Goal: Information Seeking & Learning: Learn about a topic

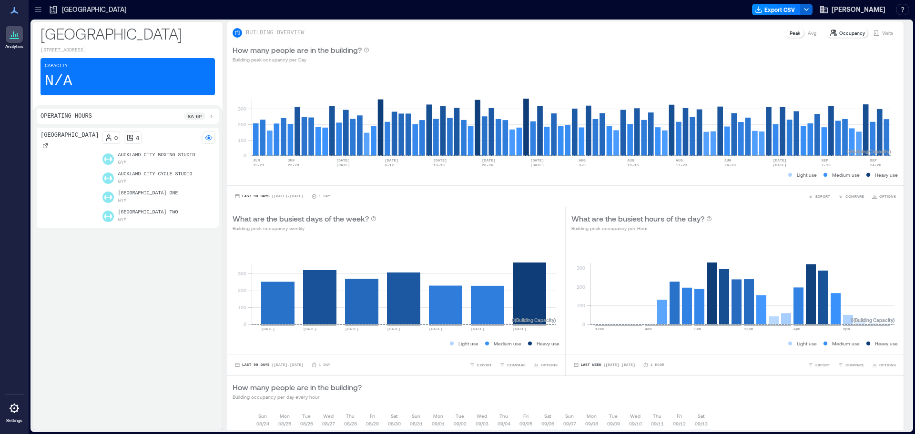
click at [40, 10] on icon at bounding box center [38, 10] width 10 height 10
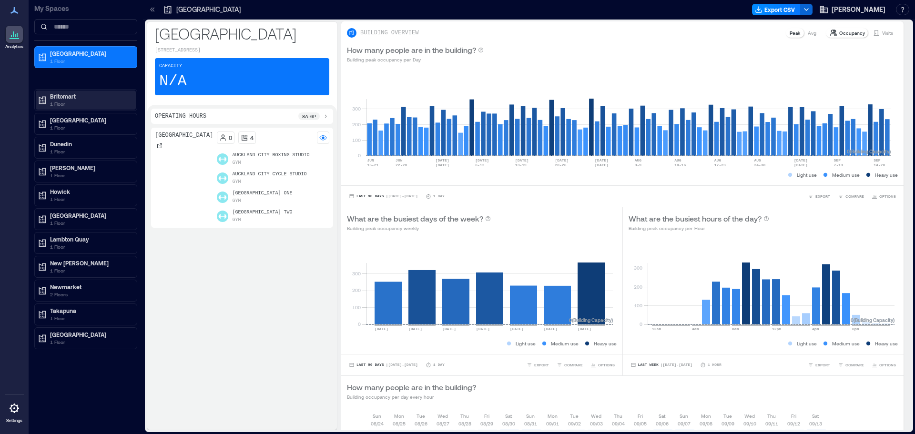
click at [78, 97] on p "Britomart" at bounding box center [90, 96] width 80 height 8
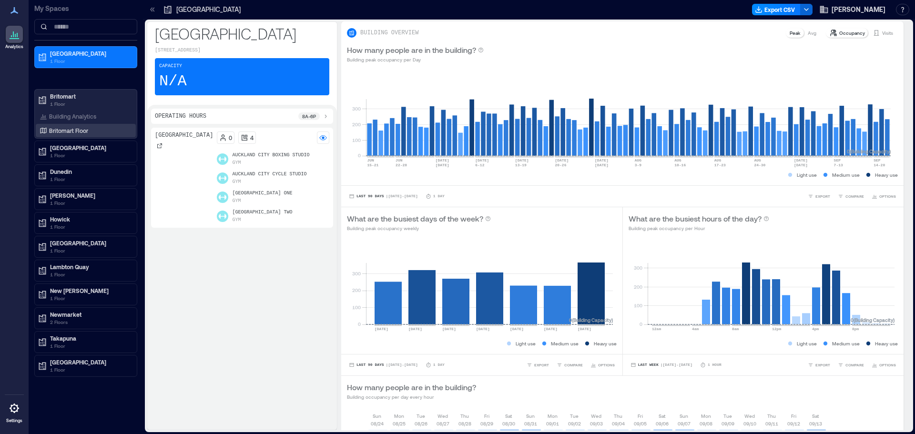
click at [61, 128] on p "Britomart Floor" at bounding box center [68, 131] width 39 height 8
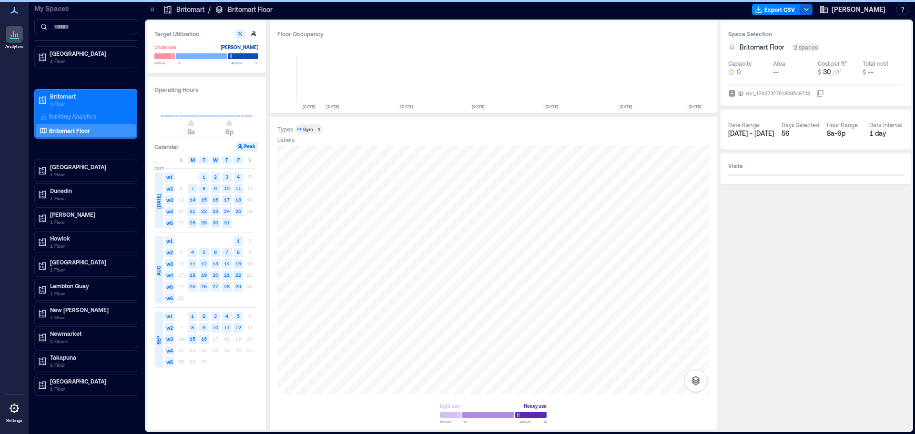
scroll to position [0, 4807]
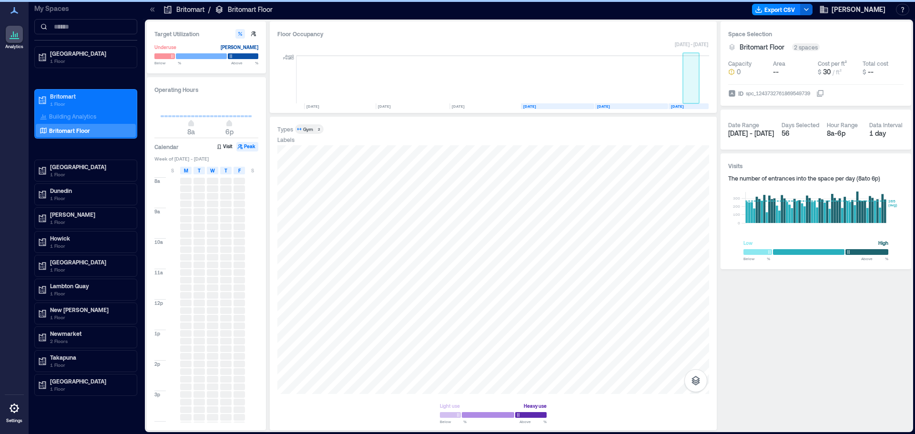
click at [686, 97] on rect at bounding box center [691, 80] width 17 height 48
click at [181, 132] on div "8a 6p" at bounding box center [206, 125] width 91 height 17
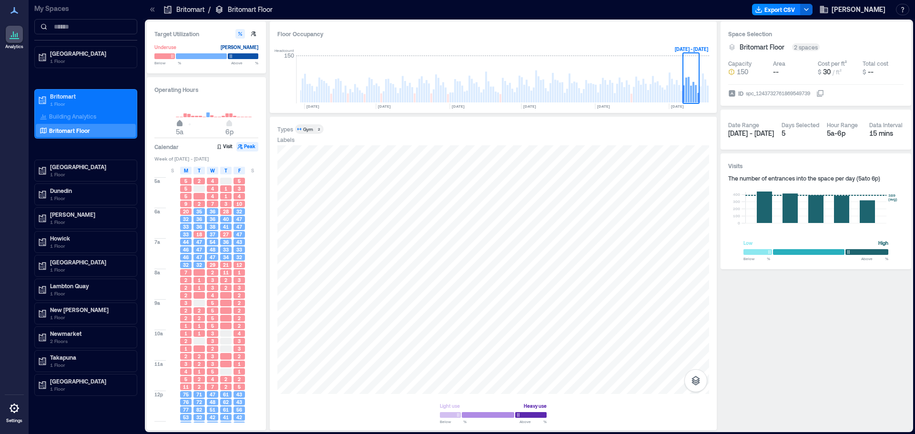
type input "*"
drag, startPoint x: 193, startPoint y: 124, endPoint x: 201, endPoint y: 129, distance: 9.4
click at [176, 126] on span "4a" at bounding box center [176, 124] width 6 height 4
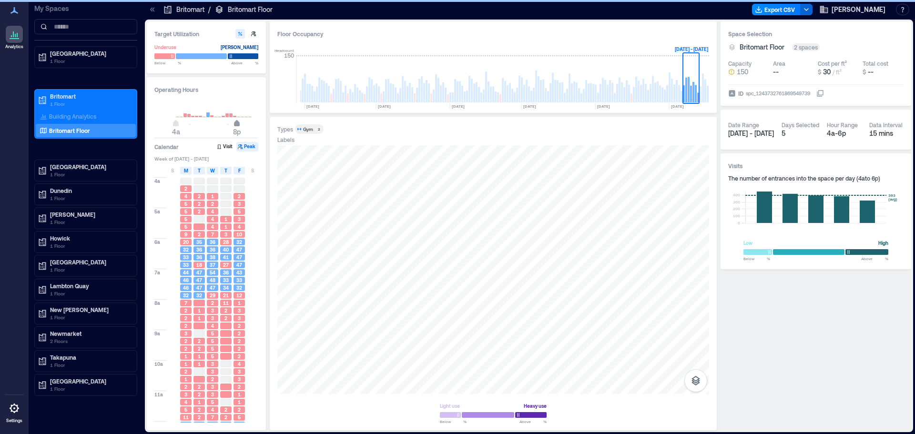
type input "**"
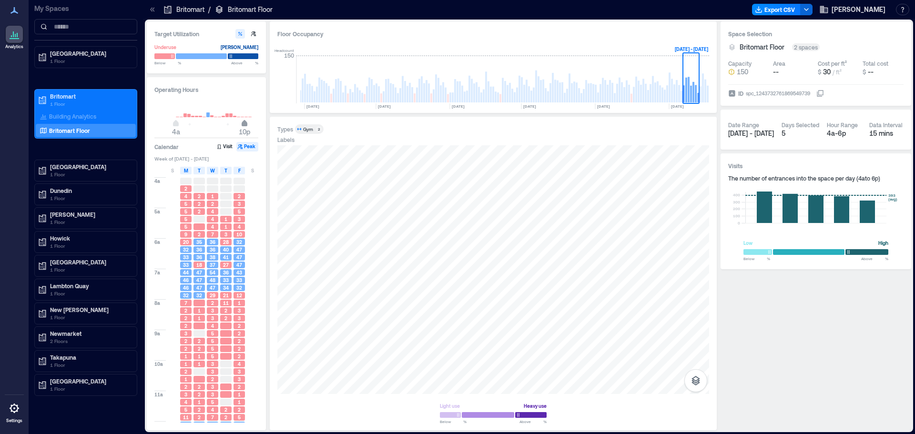
drag, startPoint x: 227, startPoint y: 124, endPoint x: 245, endPoint y: 131, distance: 18.9
click at [245, 126] on span "10p" at bounding box center [245, 124] width 6 height 4
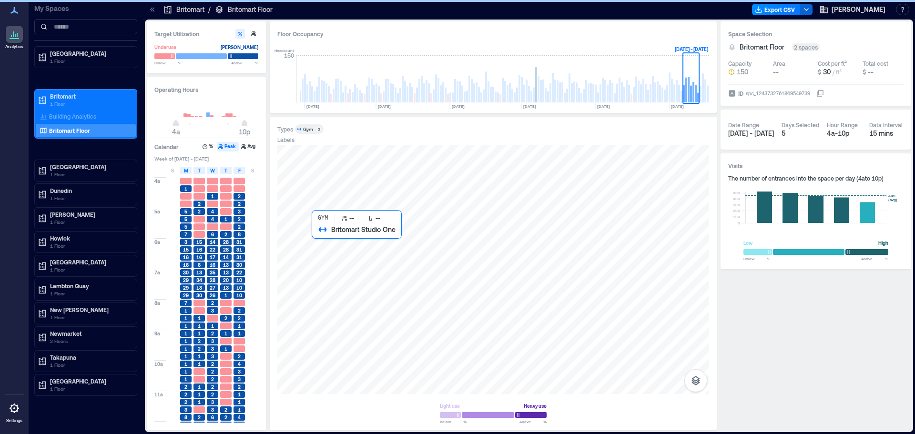
click at [373, 287] on div at bounding box center [493, 269] width 432 height 249
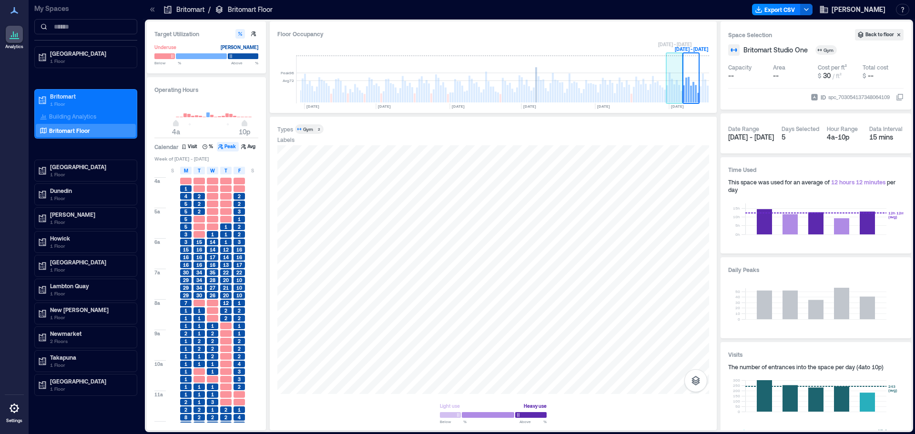
click at [678, 91] on rect at bounding box center [679, 94] width 2 height 18
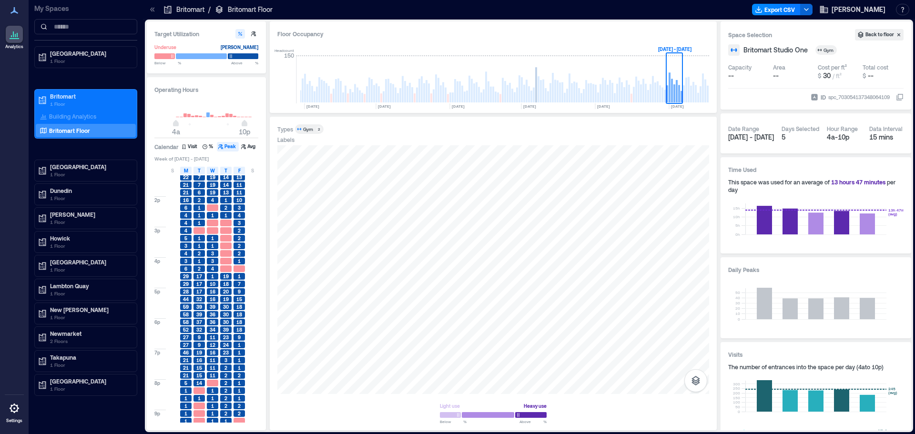
scroll to position [304, 0]
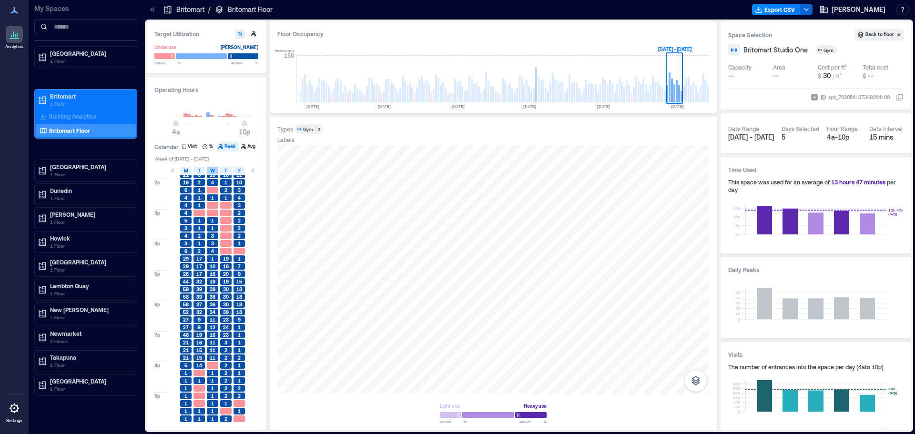
drag, startPoint x: 197, startPoint y: 169, endPoint x: 213, endPoint y: 169, distance: 16.7
click at [197, 169] on div "T" at bounding box center [198, 171] width 11 height 8
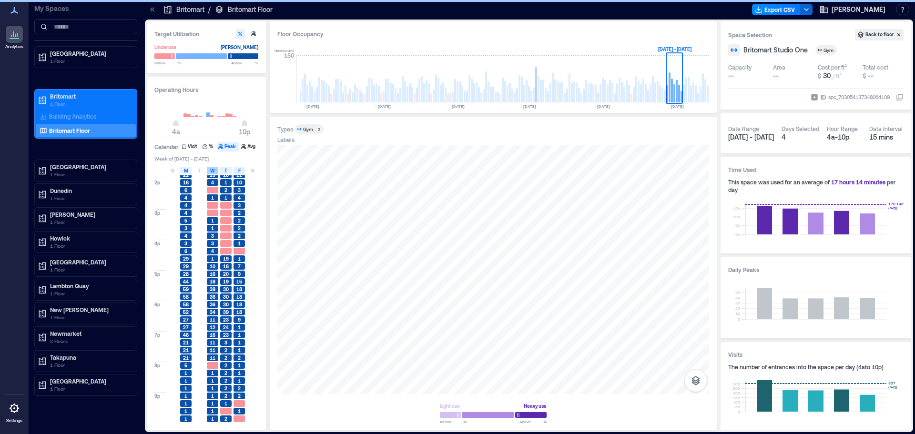
click at [214, 169] on span "W" at bounding box center [212, 171] width 5 height 8
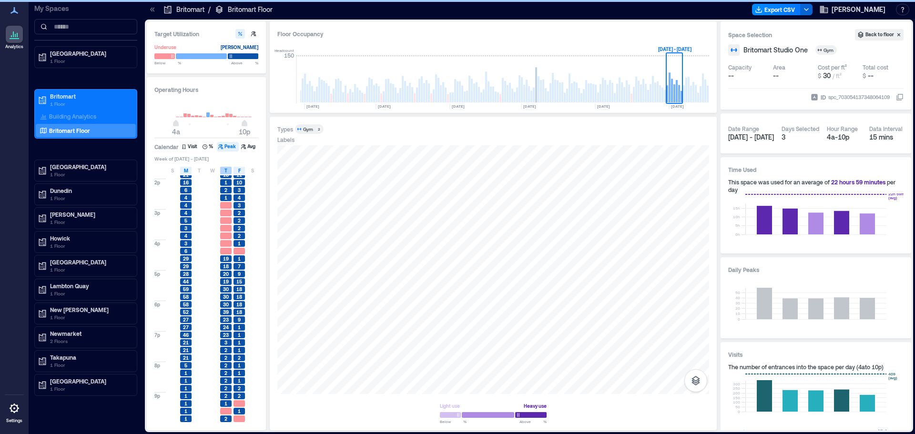
drag, startPoint x: 224, startPoint y: 170, endPoint x: 230, endPoint y: 170, distance: 5.7
click at [225, 170] on div "T" at bounding box center [225, 171] width 11 height 8
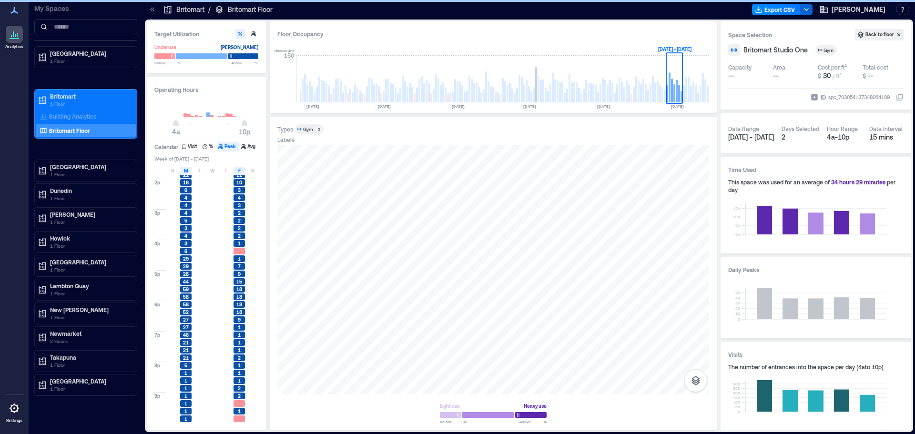
drag, startPoint x: 237, startPoint y: 171, endPoint x: 273, endPoint y: 224, distance: 63.8
click at [237, 171] on div "F" at bounding box center [238, 171] width 11 height 8
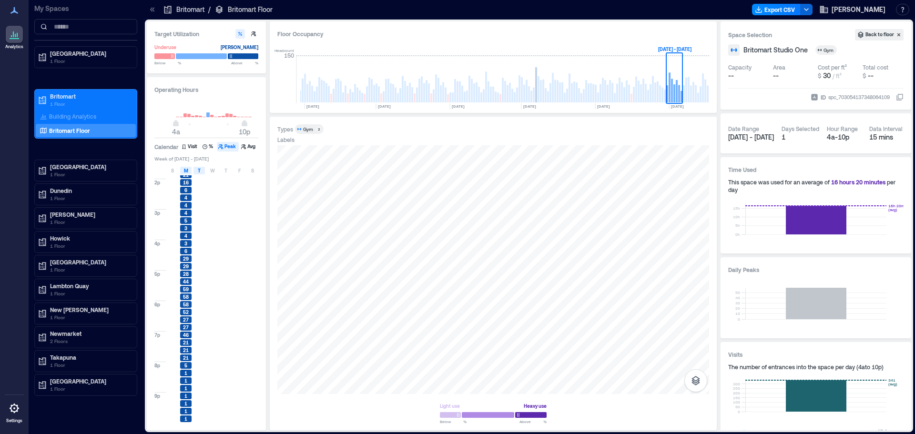
drag, startPoint x: 186, startPoint y: 170, endPoint x: 203, endPoint y: 171, distance: 16.7
click at [186, 170] on span "M" at bounding box center [186, 171] width 4 height 8
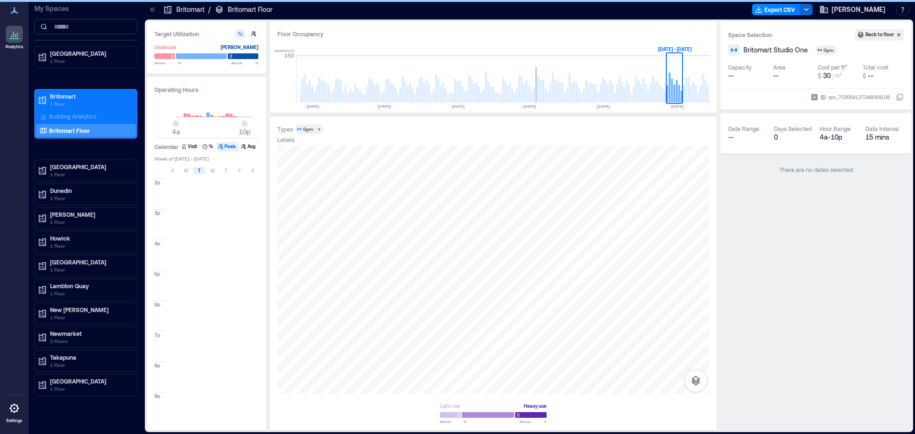
click at [203, 171] on div "T" at bounding box center [198, 171] width 11 height 8
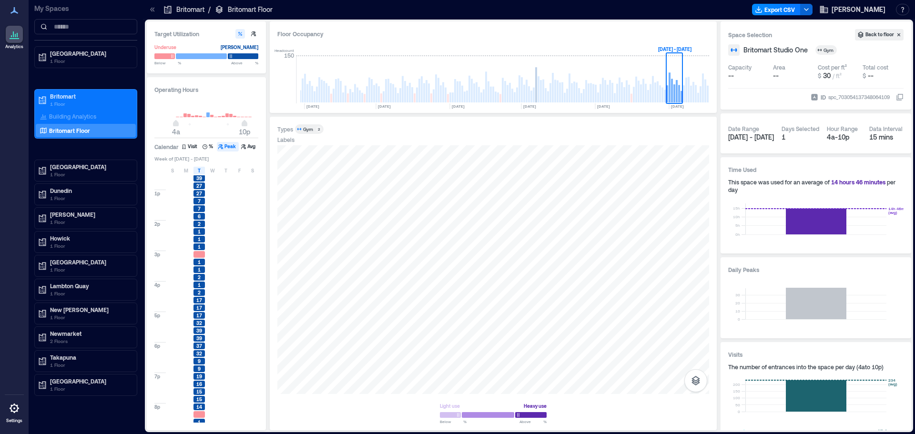
scroll to position [286, 0]
click at [200, 171] on span "T" at bounding box center [199, 171] width 3 height 8
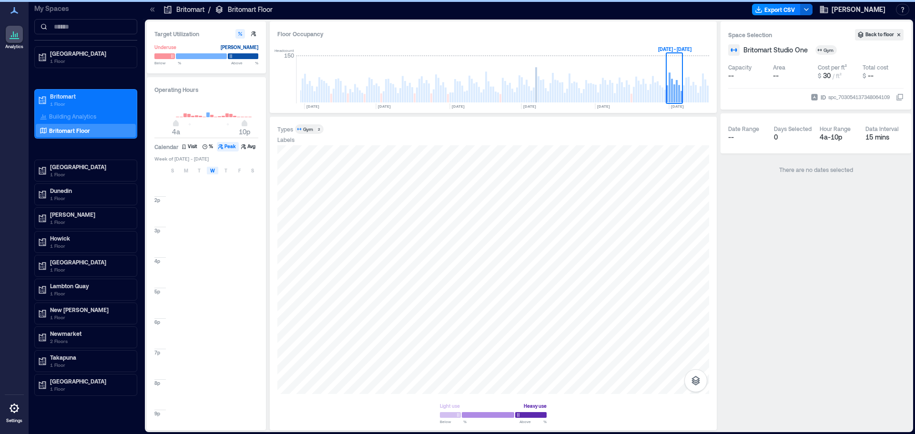
click at [214, 170] on span "W" at bounding box center [212, 171] width 5 height 8
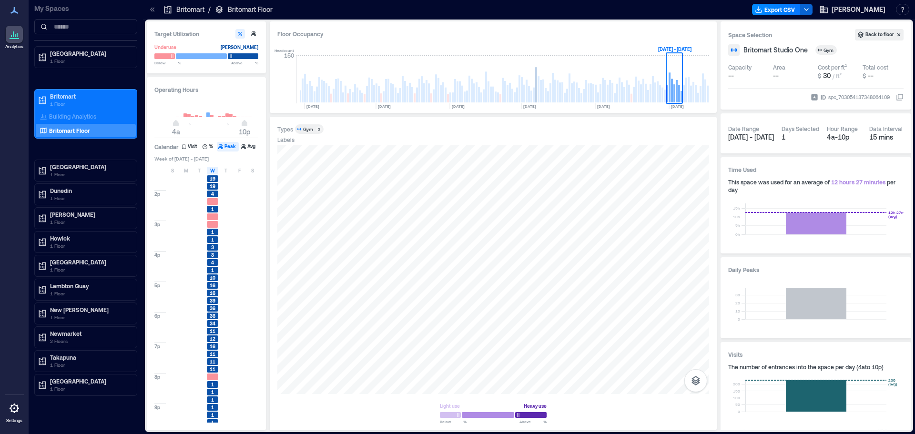
scroll to position [304, 0]
drag, startPoint x: 216, startPoint y: 173, endPoint x: 228, endPoint y: 172, distance: 12.5
click at [216, 173] on div "W" at bounding box center [212, 171] width 11 height 8
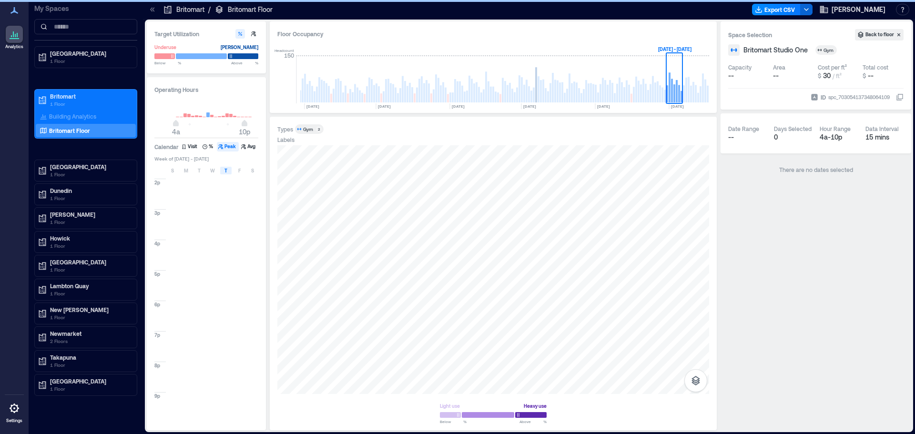
click at [226, 170] on span "T" at bounding box center [225, 171] width 3 height 8
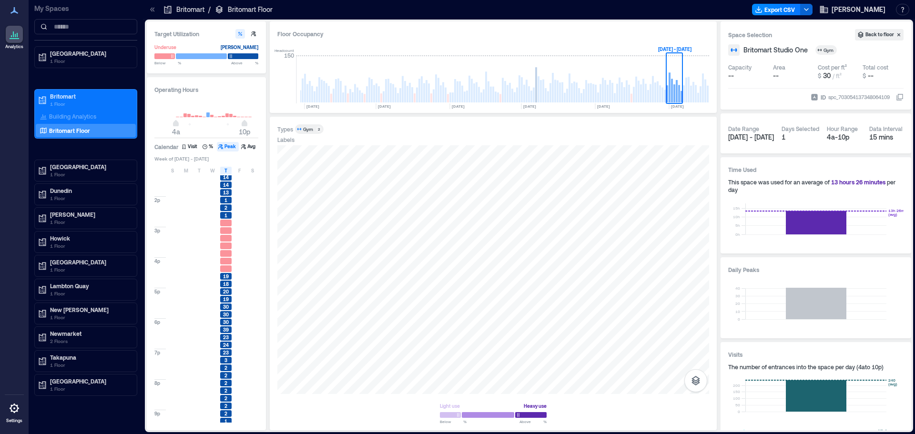
scroll to position [304, 0]
drag, startPoint x: 230, startPoint y: 174, endPoint x: 238, endPoint y: 172, distance: 8.9
click at [230, 174] on div "T" at bounding box center [225, 171] width 11 height 8
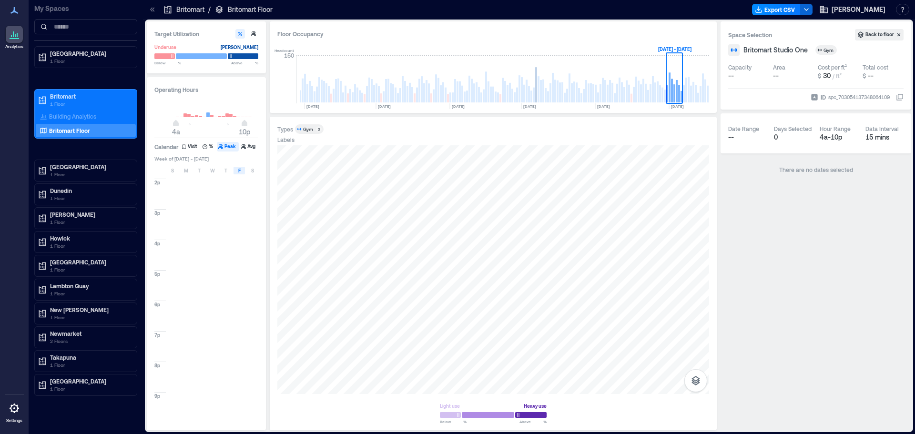
click at [238, 172] on span "F" at bounding box center [239, 171] width 2 height 8
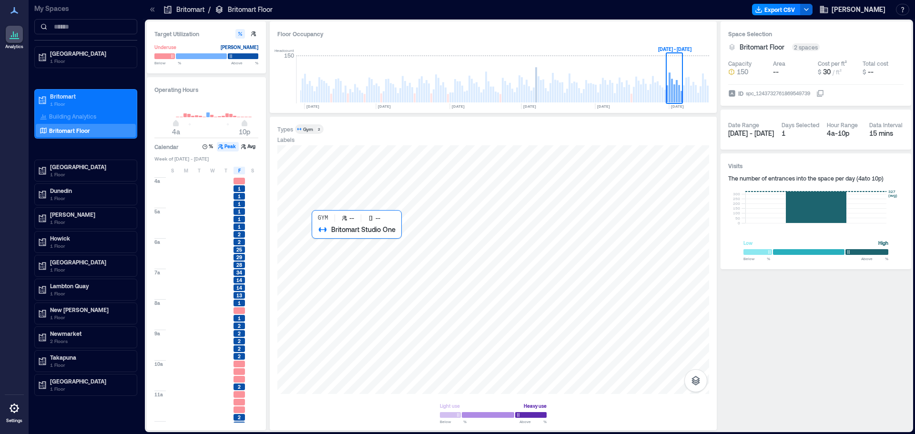
click at [404, 274] on div at bounding box center [493, 269] width 432 height 249
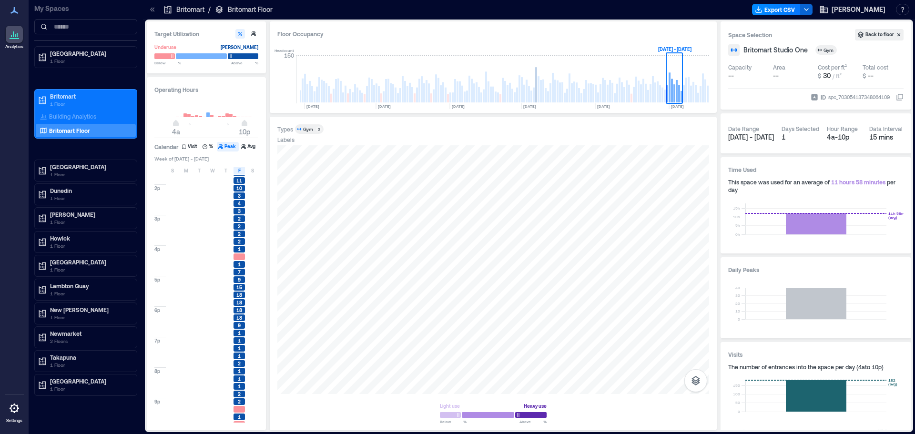
scroll to position [304, 0]
drag, startPoint x: 256, startPoint y: 172, endPoint x: 237, endPoint y: 167, distance: 19.8
click at [256, 172] on div "S" at bounding box center [252, 171] width 11 height 8
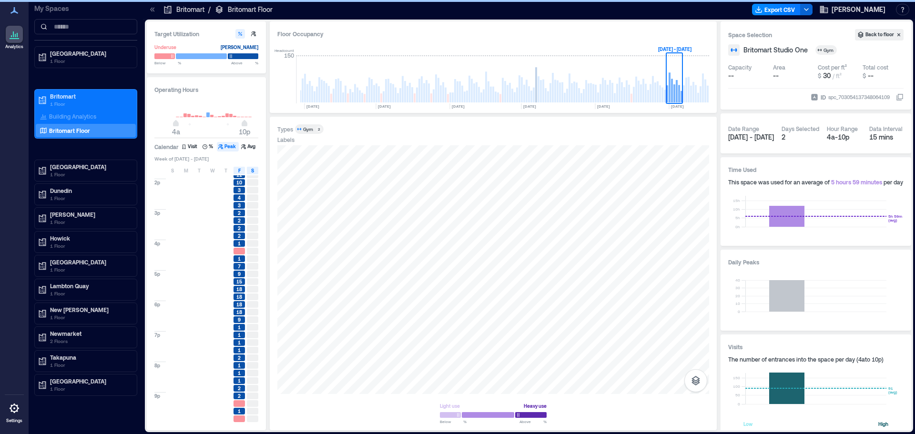
click at [236, 167] on div "S M T W T F S" at bounding box center [206, 171] width 105 height 10
click at [239, 170] on span "F" at bounding box center [239, 171] width 2 height 8
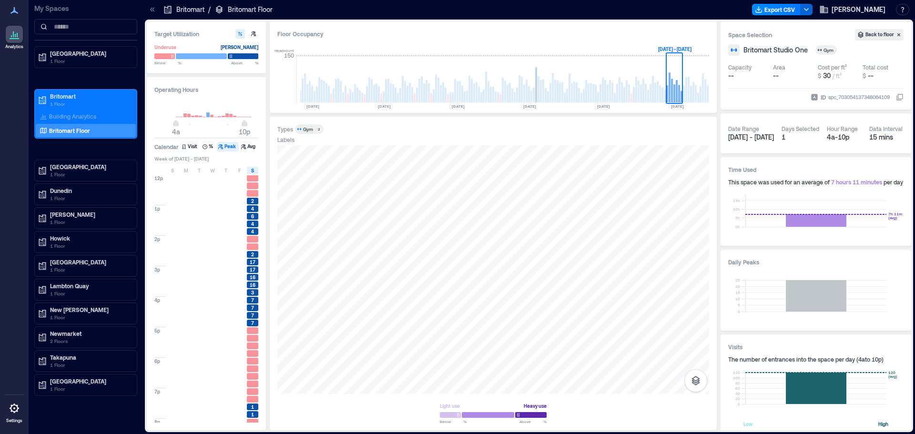
scroll to position [304, 0]
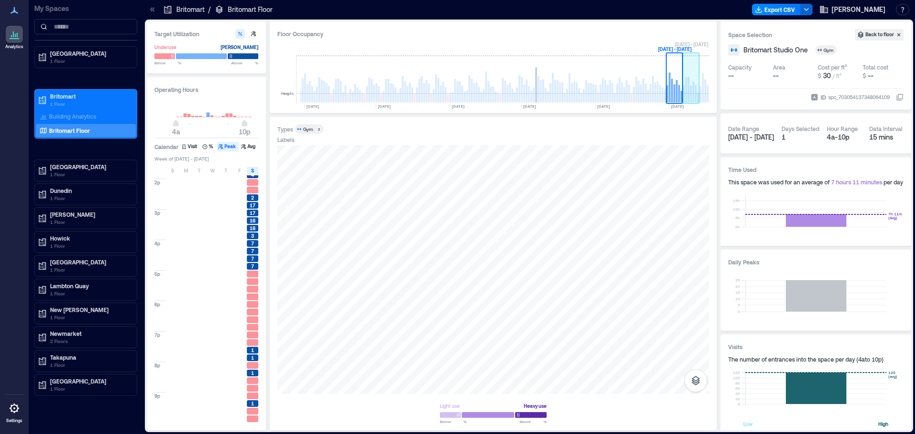
click at [685, 98] on rect at bounding box center [686, 90] width 2 height 25
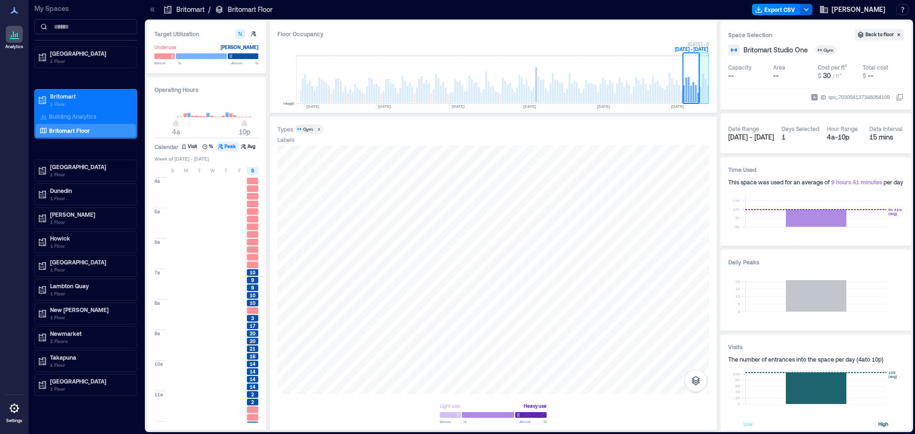
drag, startPoint x: 701, startPoint y: 95, endPoint x: 466, endPoint y: 131, distance: 238.2
click at [701, 95] on rect at bounding box center [701, 94] width 2 height 16
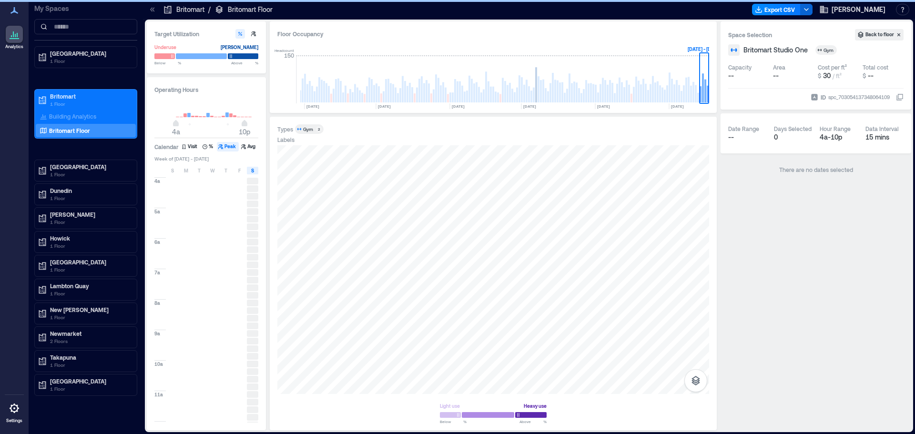
click at [175, 172] on div "S" at bounding box center [172, 171] width 11 height 8
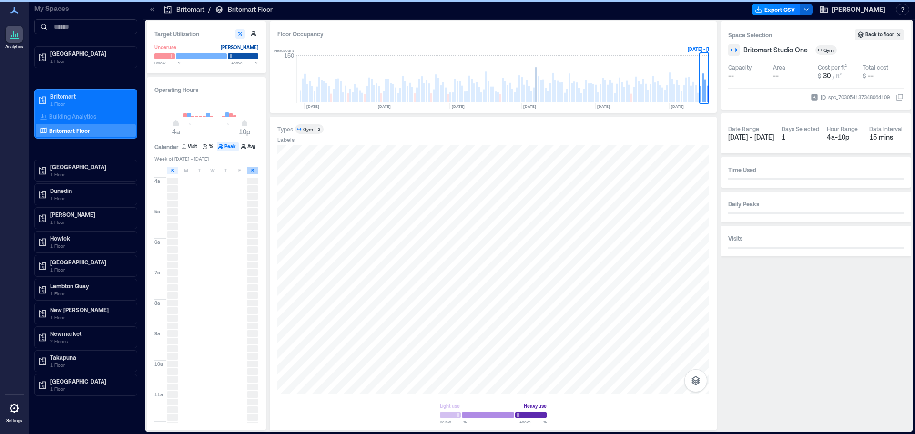
click at [256, 171] on div "S" at bounding box center [252, 171] width 11 height 8
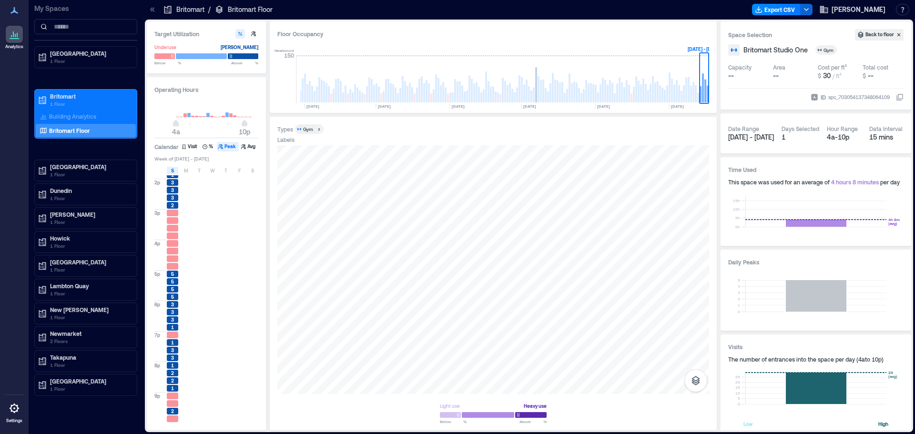
scroll to position [256, 0]
click at [171, 170] on span "S" at bounding box center [172, 171] width 3 height 8
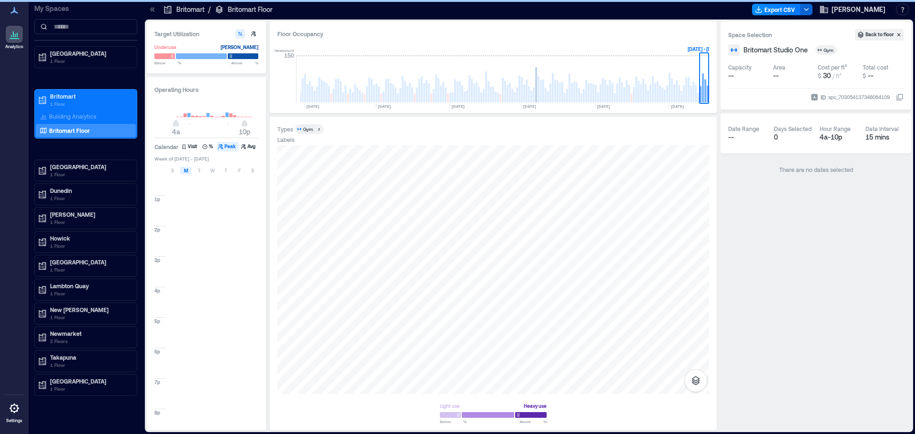
click at [189, 171] on div "M" at bounding box center [185, 171] width 11 height 8
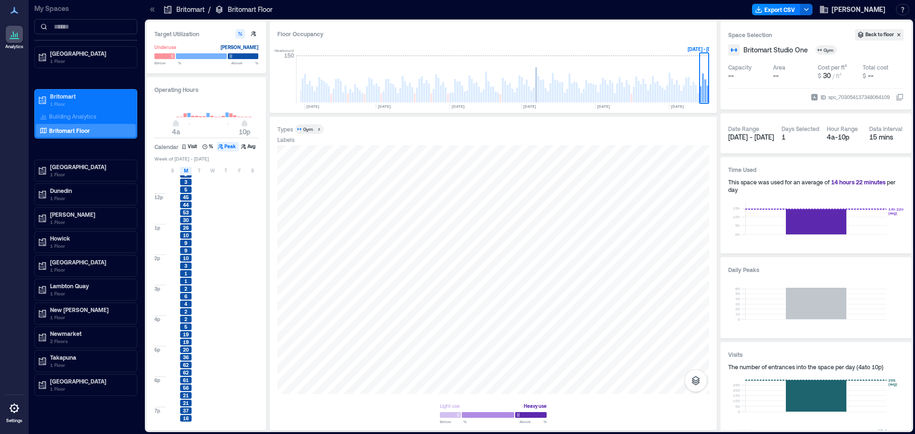
scroll to position [286, 0]
click at [695, 90] on rect at bounding box center [696, 94] width 2 height 18
click at [189, 172] on div "M" at bounding box center [185, 171] width 11 height 8
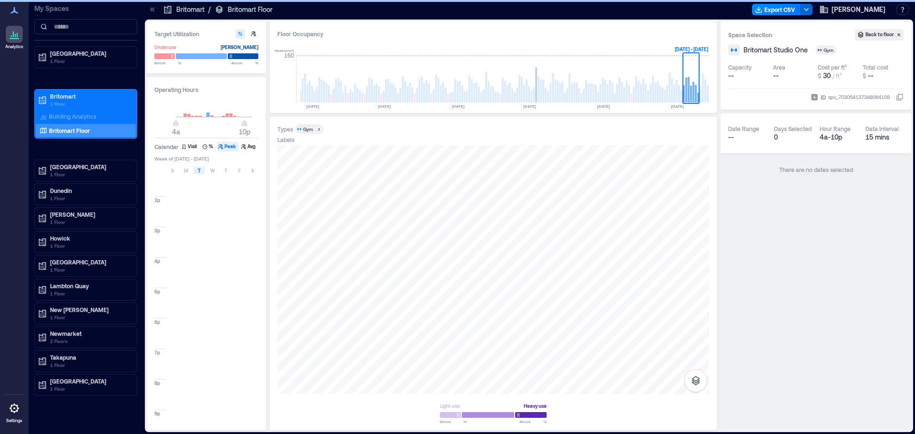
click at [198, 171] on span "T" at bounding box center [199, 171] width 3 height 8
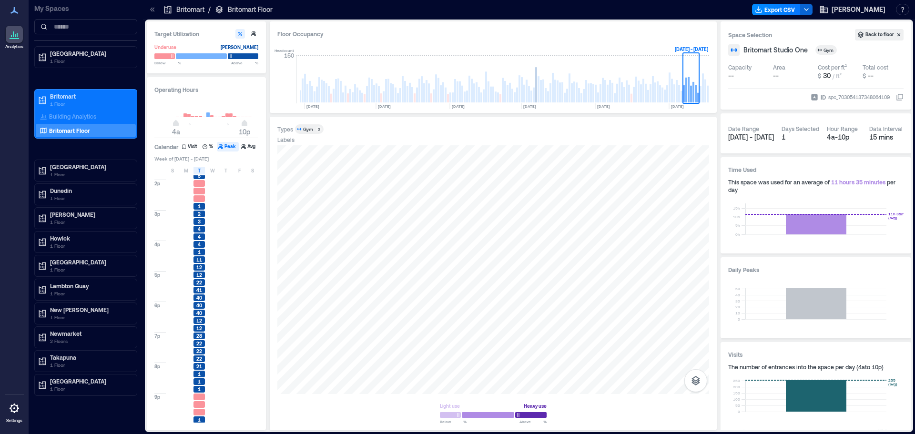
scroll to position [304, 0]
drag, startPoint x: 200, startPoint y: 173, endPoint x: 209, endPoint y: 173, distance: 9.1
click at [200, 173] on span "T" at bounding box center [199, 171] width 3 height 8
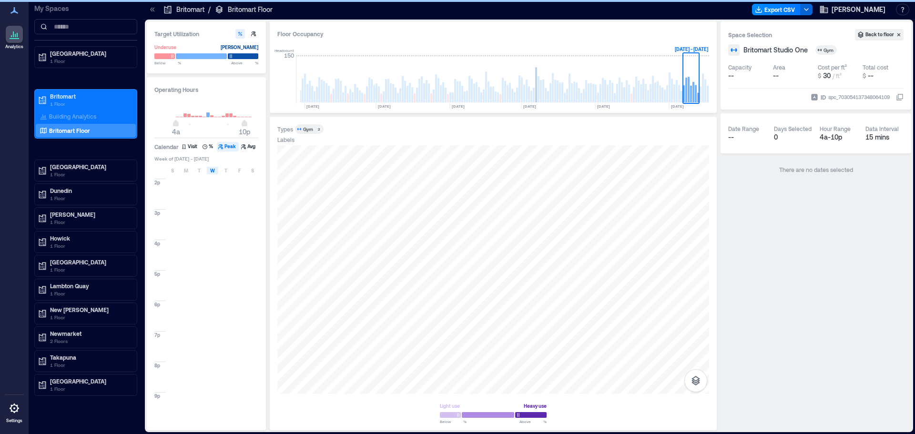
click at [213, 170] on span "W" at bounding box center [212, 171] width 5 height 8
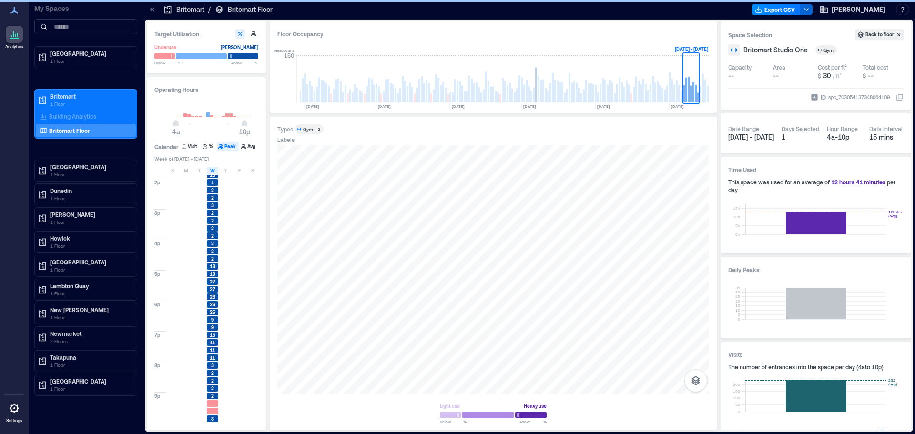
click at [245, 234] on div at bounding box center [239, 236] width 13 height 8
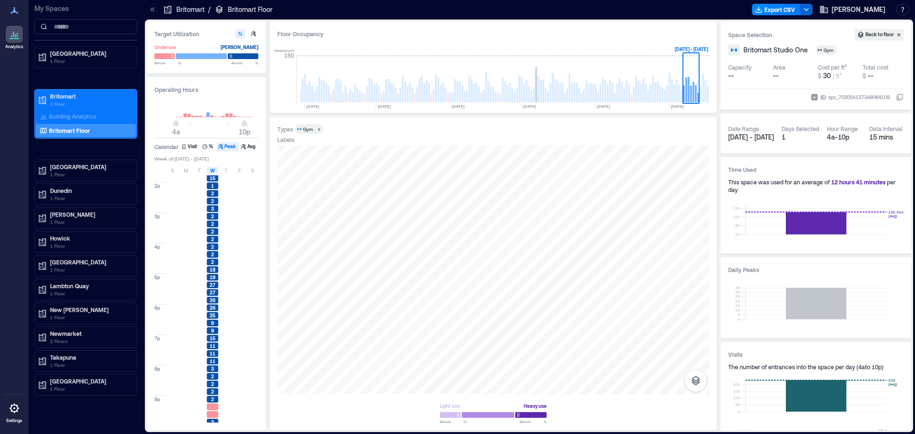
scroll to position [304, 0]
click at [217, 165] on div "Operating Hours 4a 10p Calendar Visit % Peak Avg Week of [DATE] - [DATE] S M T …" at bounding box center [206, 253] width 119 height 353
click at [214, 171] on span "W" at bounding box center [212, 171] width 5 height 8
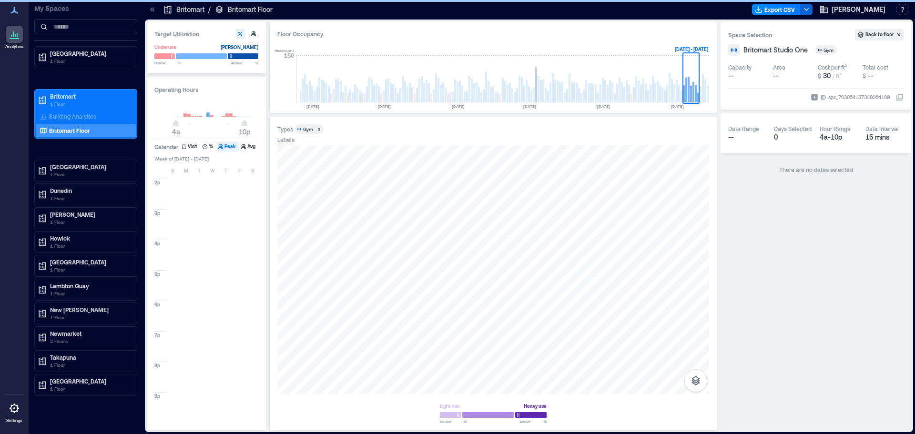
drag, startPoint x: 224, startPoint y: 171, endPoint x: 243, endPoint y: 178, distance: 19.7
click at [224, 171] on div "T" at bounding box center [225, 171] width 11 height 8
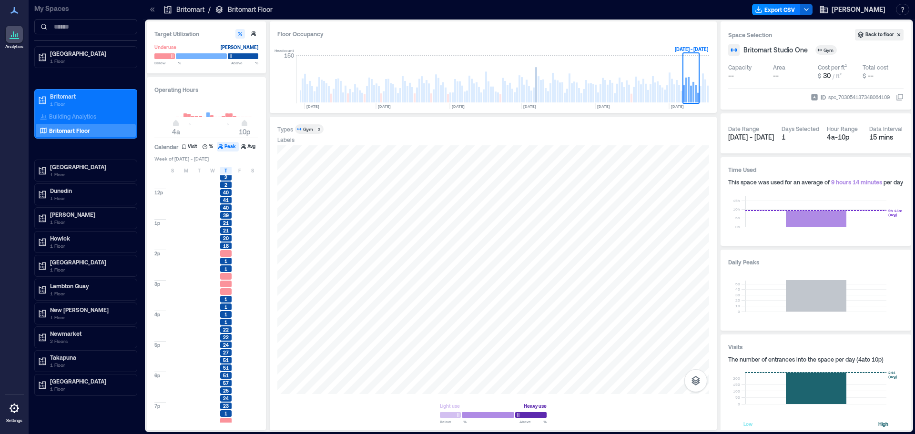
scroll to position [286, 0]
click at [224, 169] on div "T" at bounding box center [225, 171] width 11 height 8
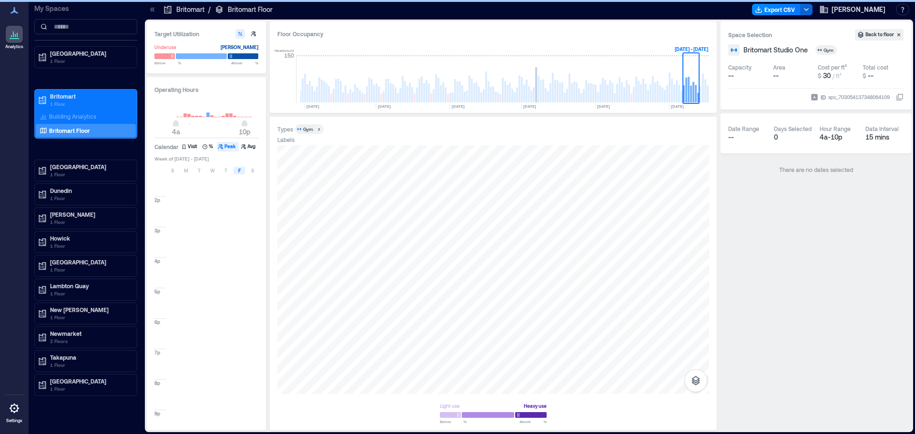
click at [239, 172] on span "F" at bounding box center [239, 171] width 2 height 8
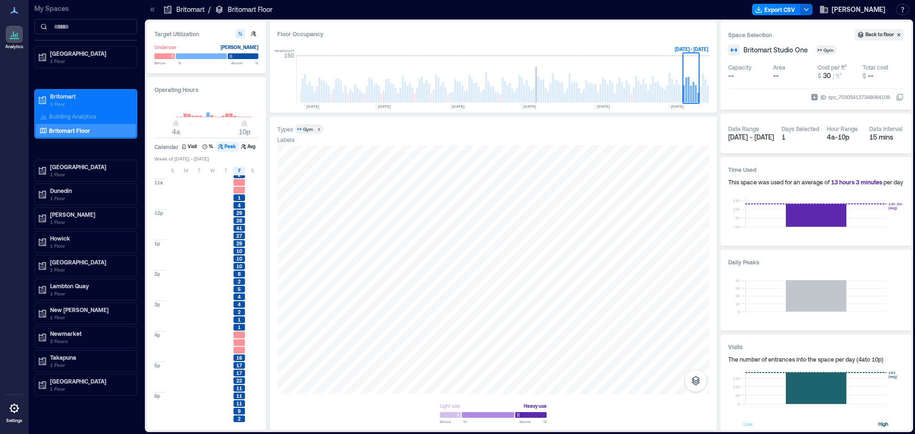
scroll to position [304, 0]
drag, startPoint x: 244, startPoint y: 171, endPoint x: 251, endPoint y: 170, distance: 7.6
click at [244, 171] on div "F" at bounding box center [238, 171] width 11 height 8
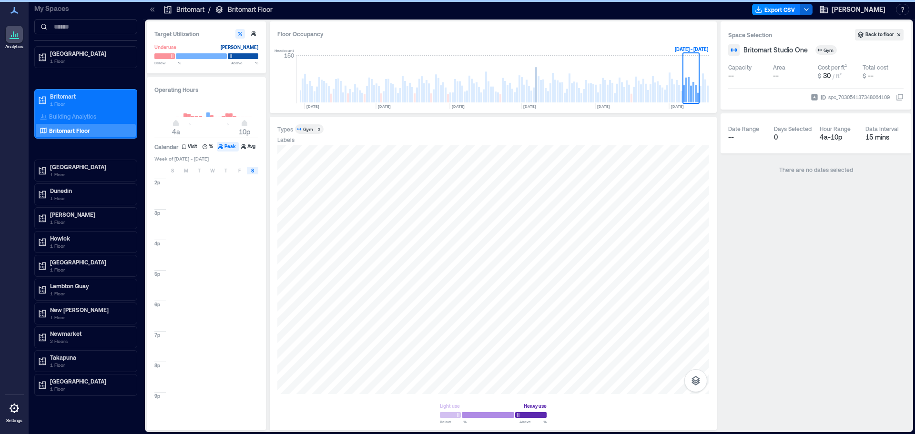
click at [251, 170] on span "S" at bounding box center [252, 171] width 3 height 8
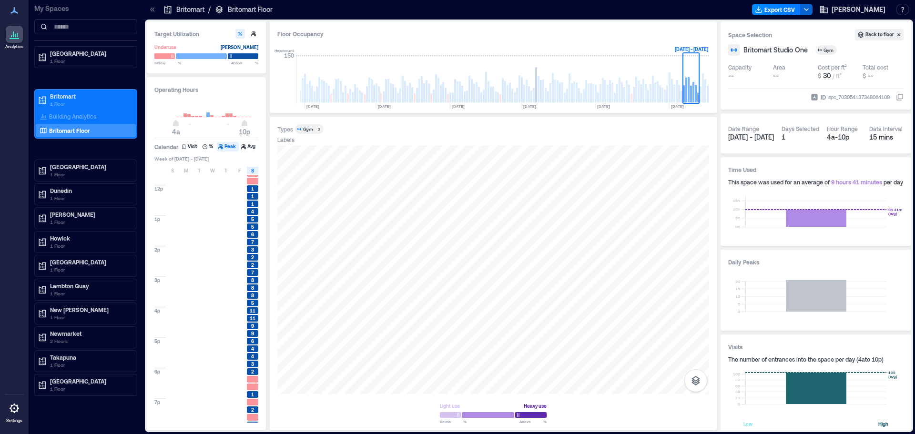
scroll to position [238, 0]
click at [700, 94] on rect at bounding box center [701, 94] width 2 height 16
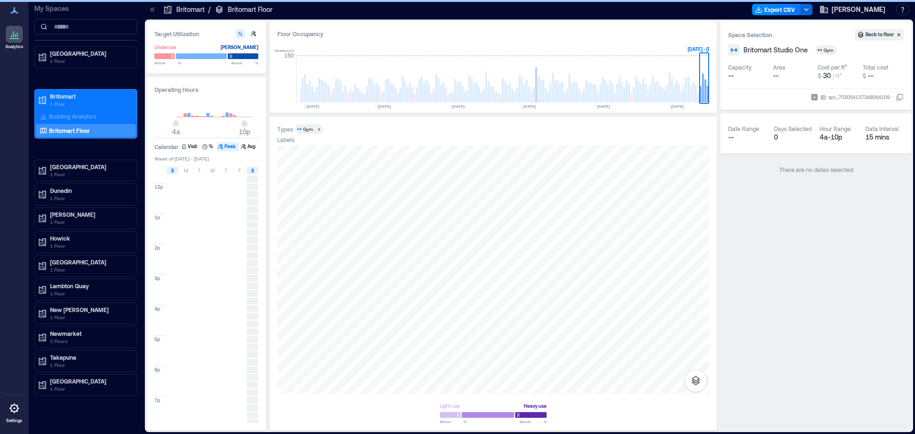
click at [174, 171] on div "S" at bounding box center [172, 171] width 11 height 8
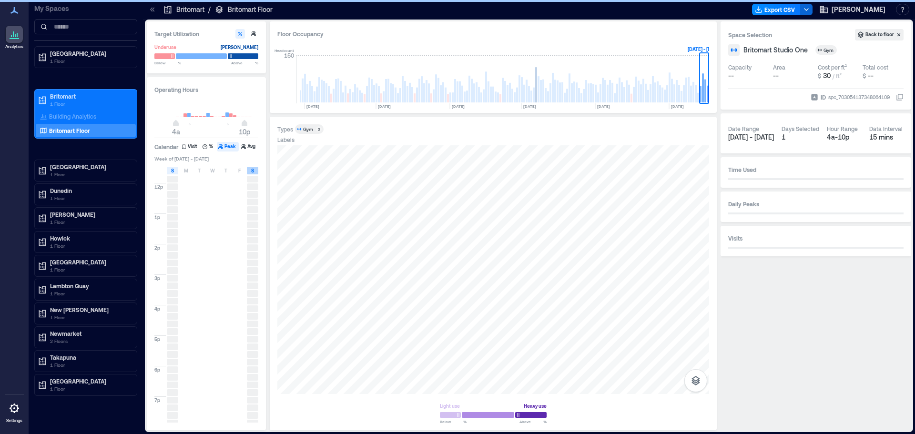
click at [253, 169] on span "S" at bounding box center [252, 171] width 3 height 8
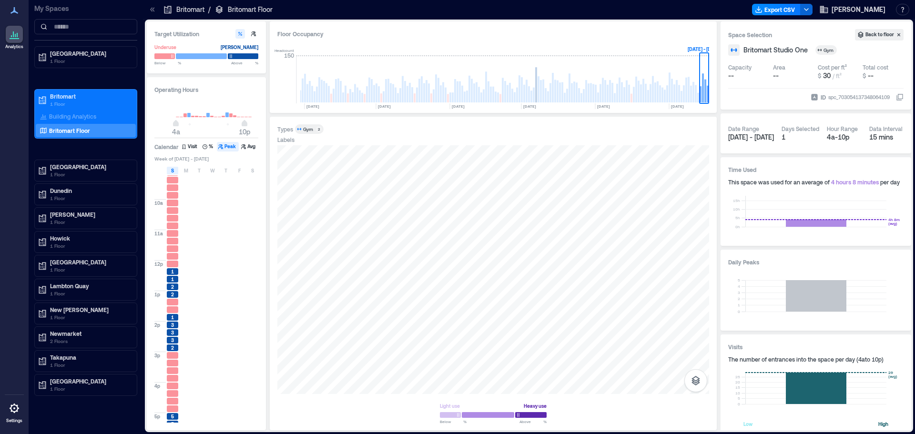
scroll to position [304, 0]
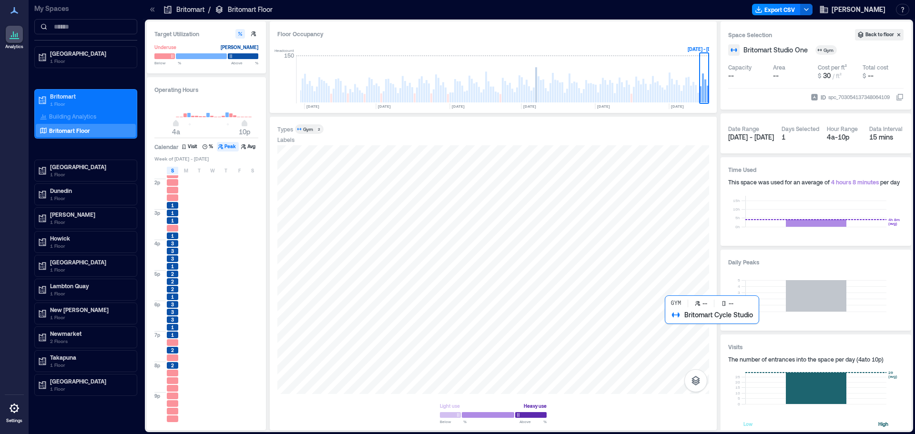
click at [672, 318] on div at bounding box center [493, 269] width 432 height 249
click at [225, 315] on div at bounding box center [225, 312] width 11 height 7
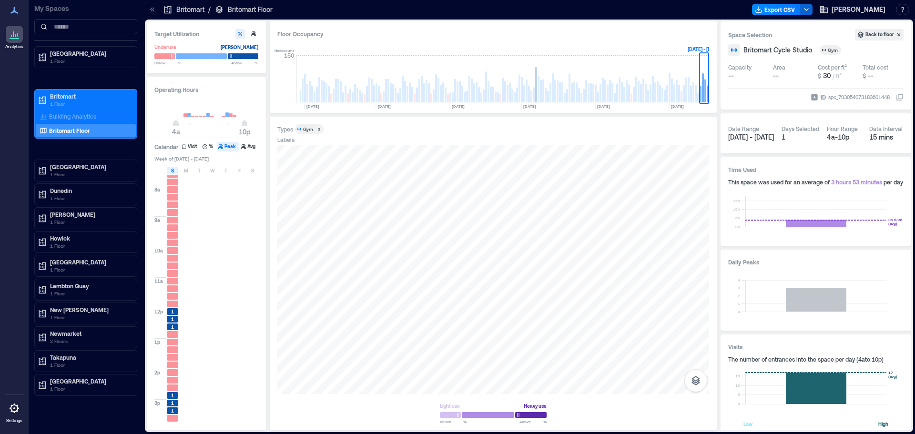
scroll to position [256, 0]
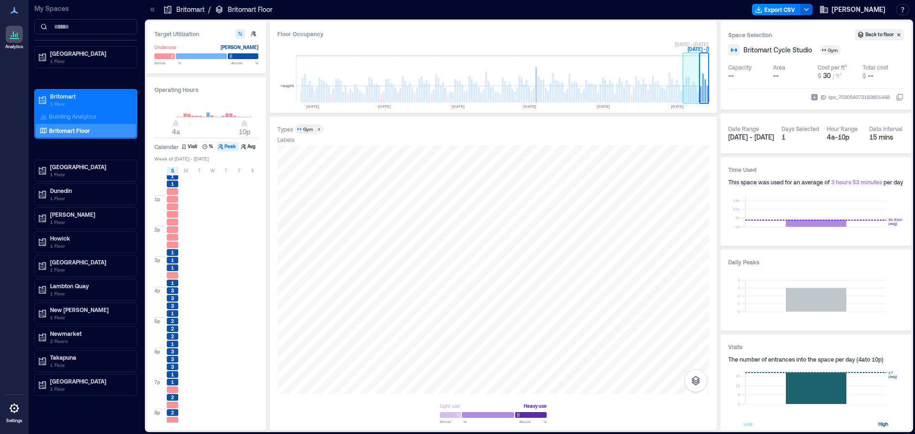
click at [694, 91] on rect at bounding box center [693, 92] width 2 height 20
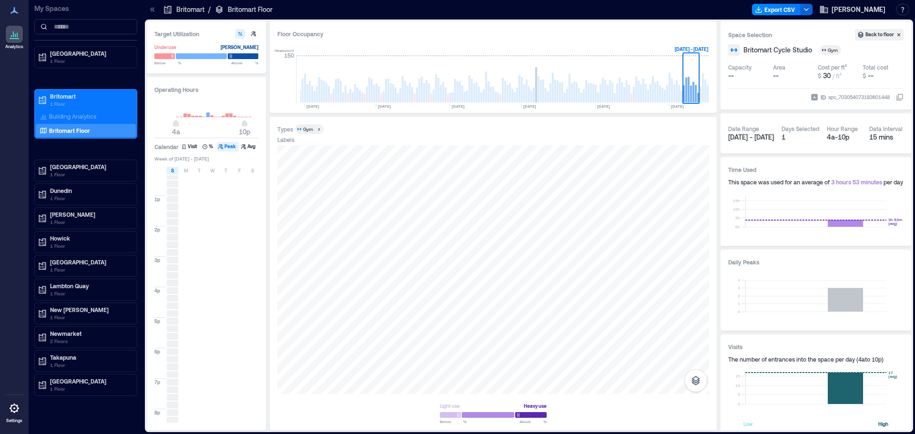
click at [175, 166] on div "S M T W T F S" at bounding box center [206, 171] width 105 height 10
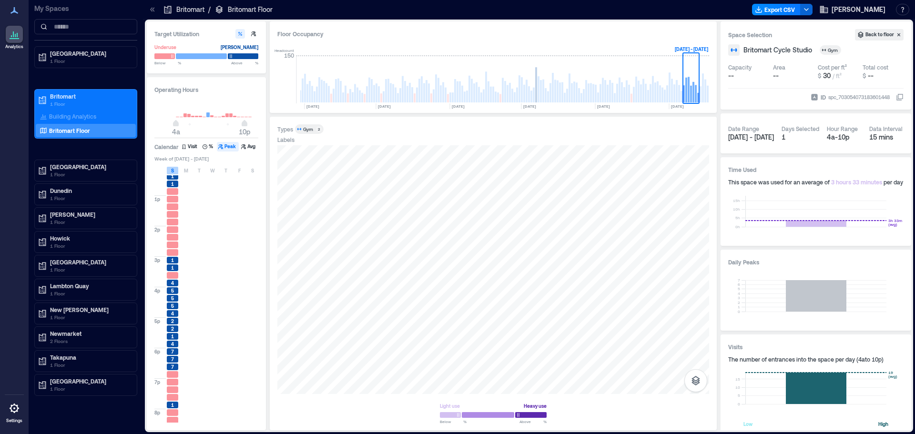
click at [176, 172] on div "S" at bounding box center [172, 171] width 11 height 8
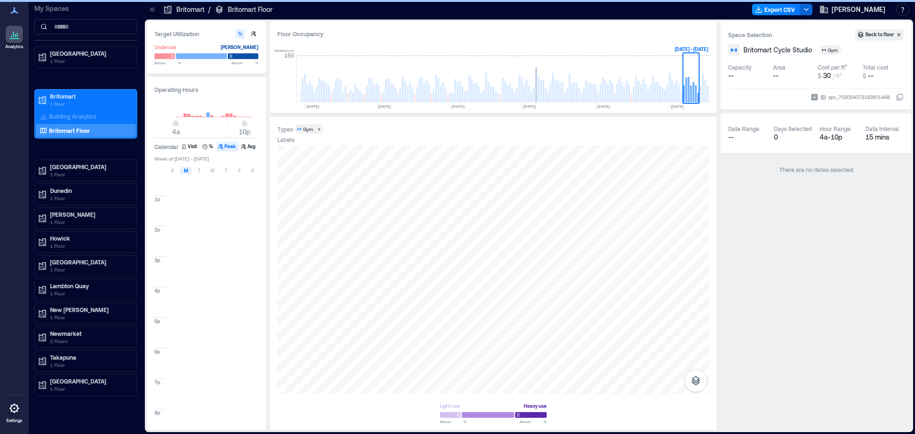
click at [181, 172] on div "M" at bounding box center [185, 171] width 11 height 8
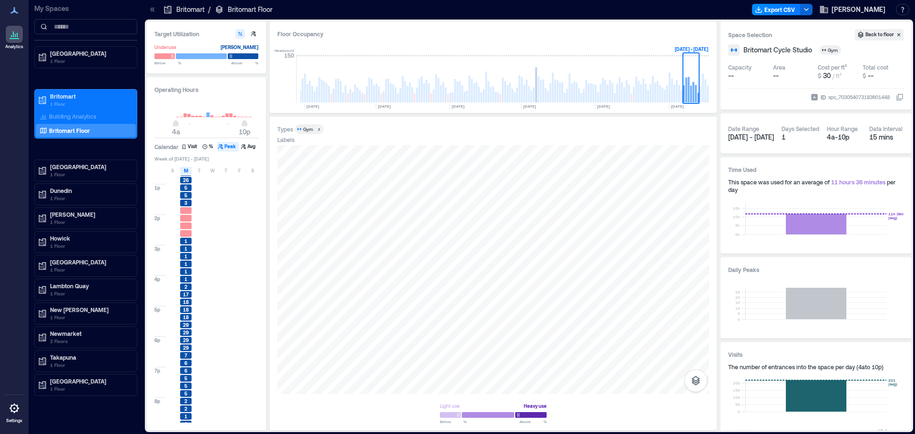
scroll to position [304, 0]
click at [183, 174] on div "M" at bounding box center [185, 171] width 11 height 8
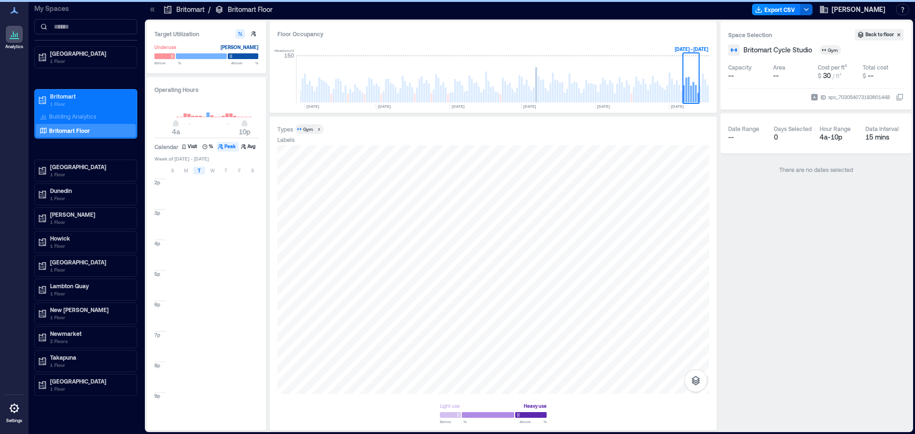
click at [200, 167] on span "T" at bounding box center [199, 171] width 3 height 8
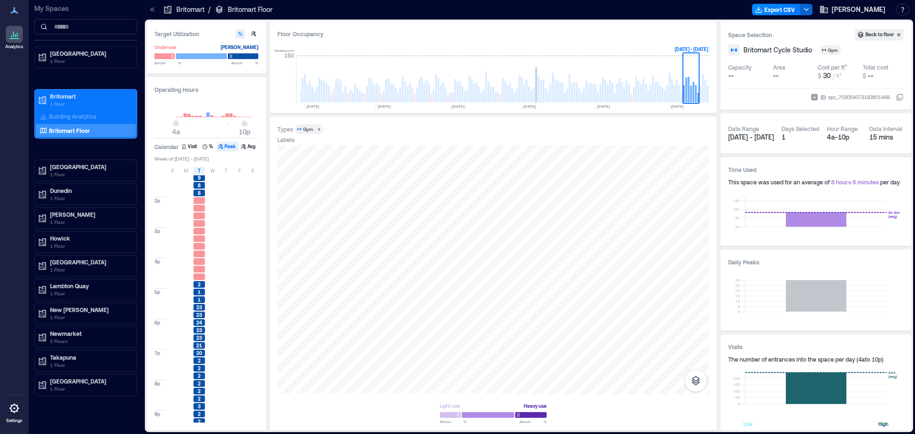
scroll to position [286, 0]
drag, startPoint x: 199, startPoint y: 170, endPoint x: 208, endPoint y: 170, distance: 9.1
click at [199, 170] on span "T" at bounding box center [199, 171] width 3 height 8
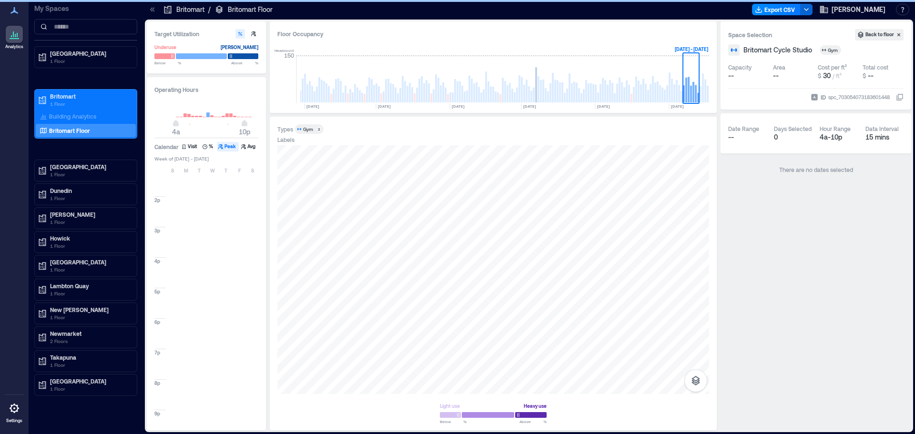
drag, startPoint x: 211, startPoint y: 171, endPoint x: 270, endPoint y: 212, distance: 71.9
click at [212, 171] on span "W" at bounding box center [212, 171] width 5 height 8
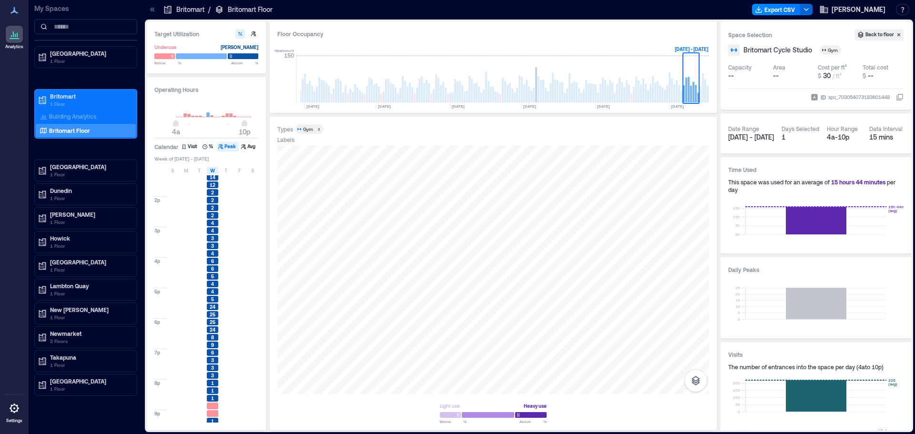
click at [240, 224] on div at bounding box center [238, 223] width 11 height 7
drag, startPoint x: 212, startPoint y: 171, endPoint x: 227, endPoint y: 171, distance: 15.2
click at [212, 171] on span "W" at bounding box center [212, 171] width 5 height 8
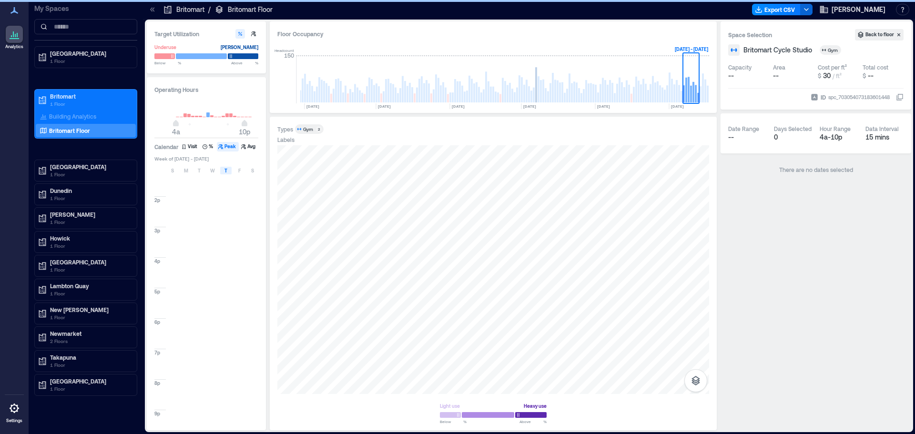
click at [228, 171] on div "T" at bounding box center [225, 171] width 11 height 8
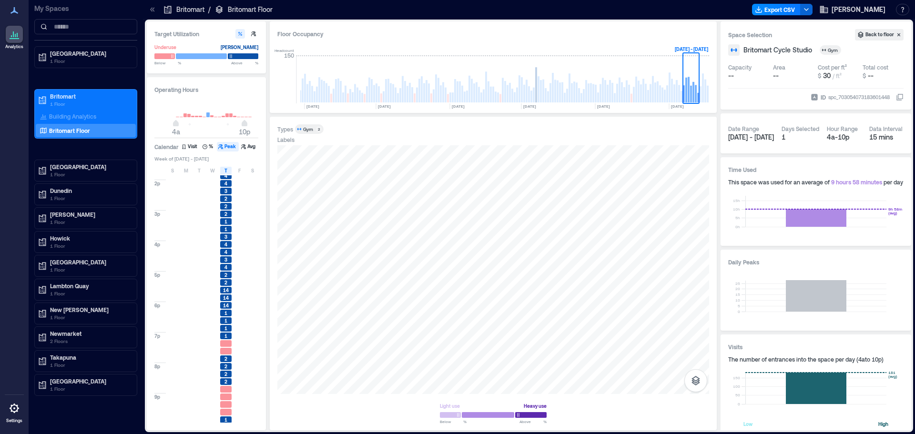
scroll to position [304, 0]
click at [229, 169] on div "T" at bounding box center [225, 171] width 11 height 8
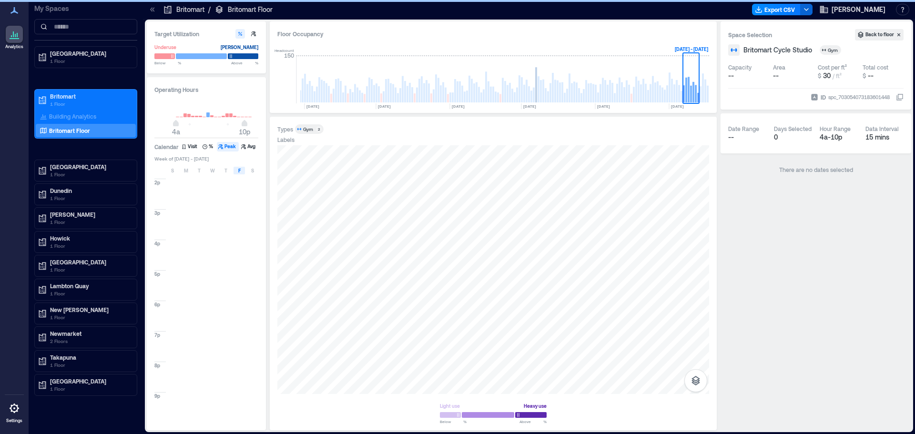
click at [240, 170] on span "F" at bounding box center [239, 171] width 2 height 8
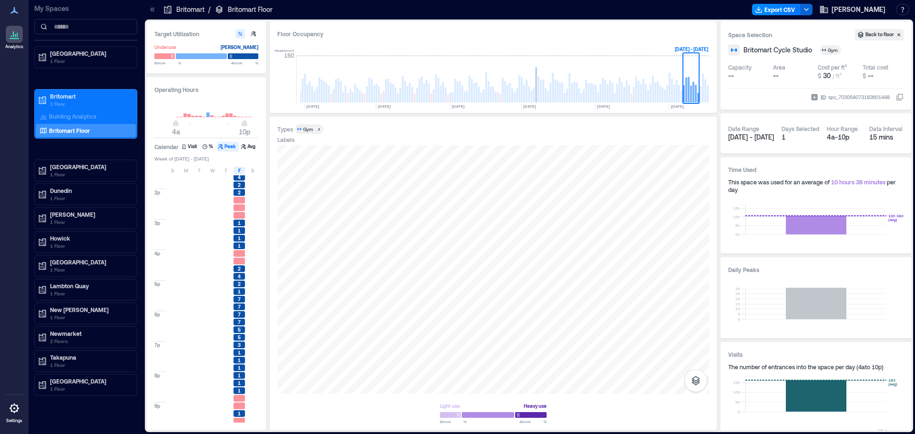
scroll to position [304, 0]
drag, startPoint x: 241, startPoint y: 172, endPoint x: 250, endPoint y: 171, distance: 9.5
click at [241, 172] on div "F" at bounding box center [238, 171] width 11 height 8
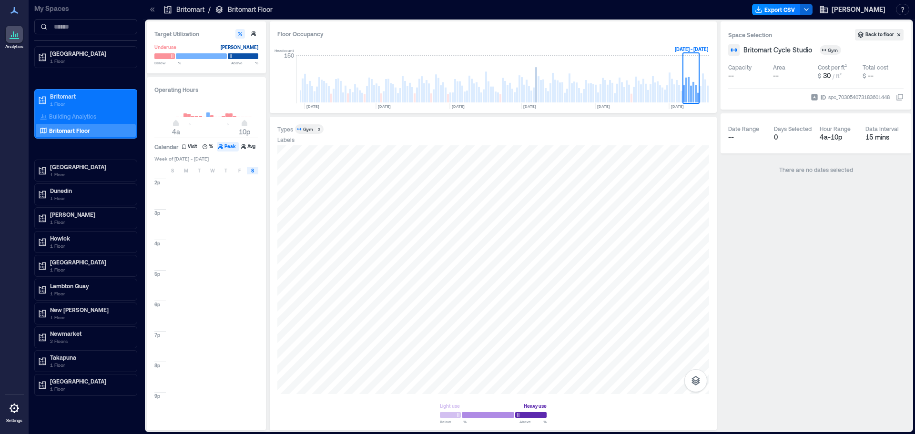
click at [252, 171] on span "S" at bounding box center [252, 171] width 3 height 8
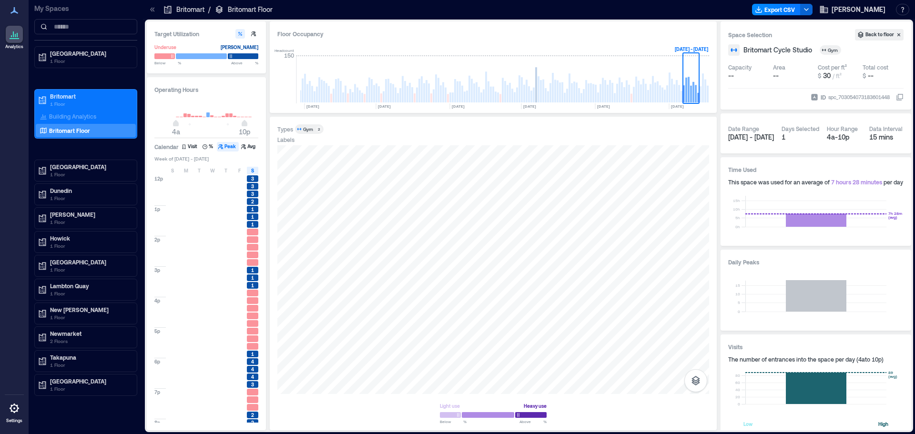
scroll to position [304, 0]
